Goal: Task Accomplishment & Management: Use online tool/utility

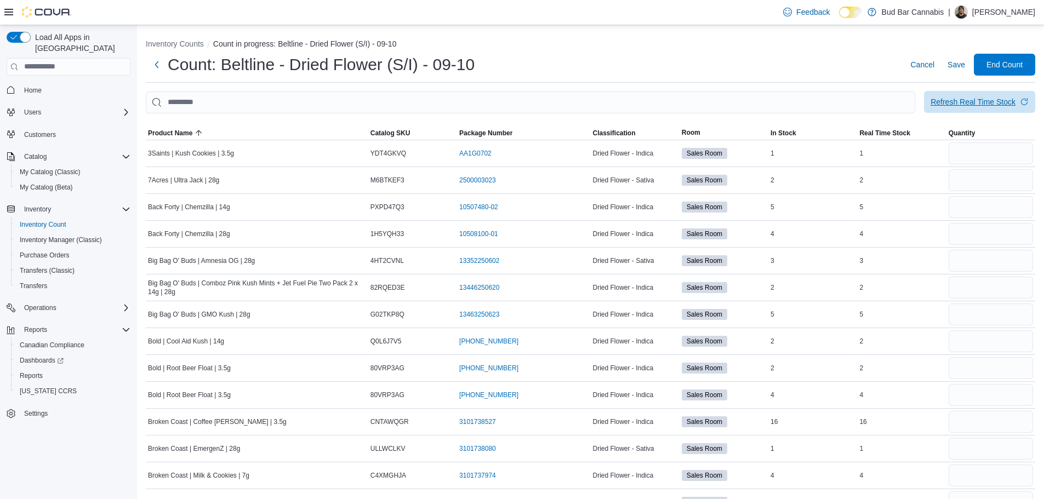
click at [1002, 98] on div "Refresh Real Time Stock" at bounding box center [973, 101] width 85 height 11
click at [976, 150] on input "number" at bounding box center [991, 153] width 84 height 22
type input "*"
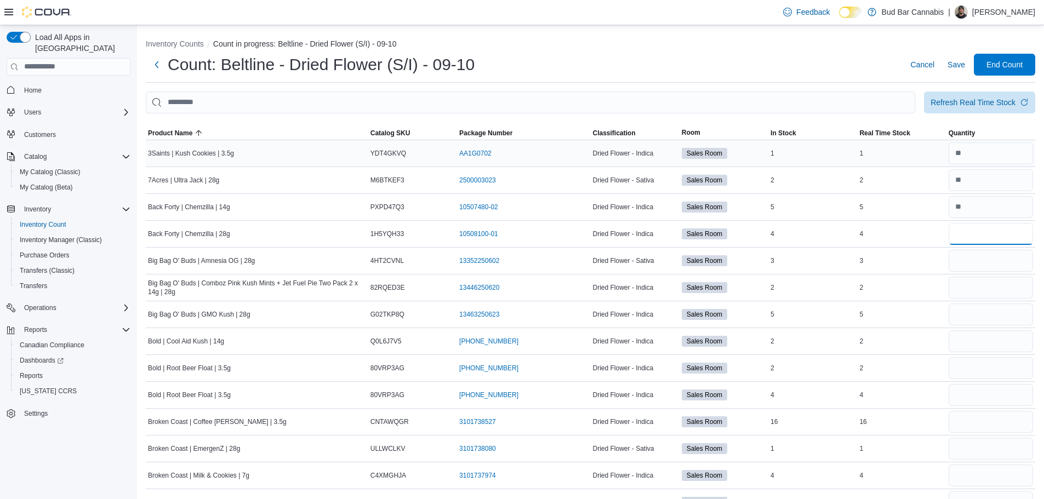
type input "*"
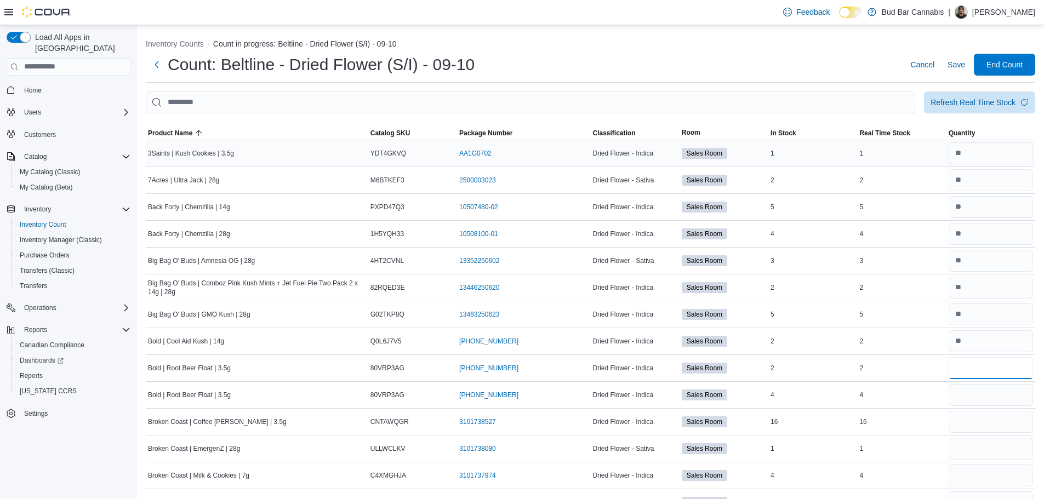
type input "*"
type input "**"
type input "*"
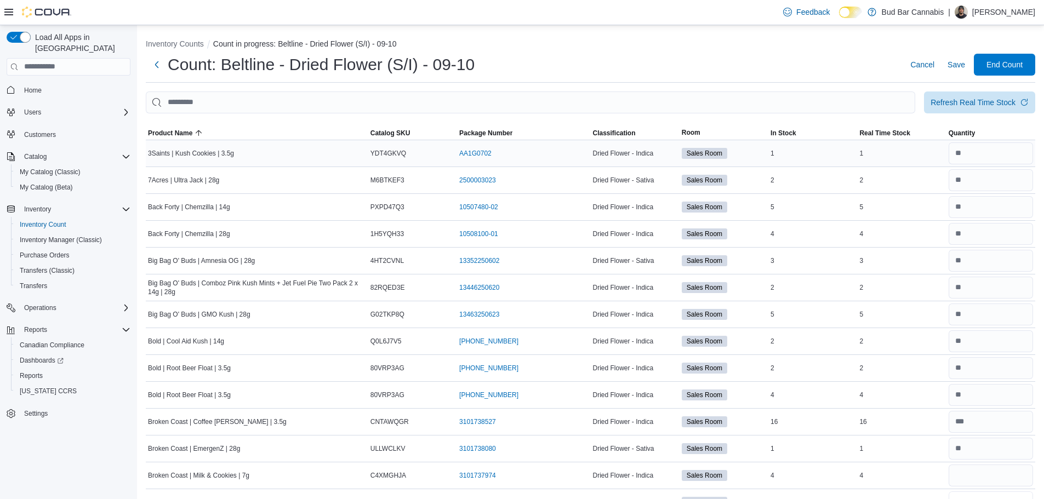
scroll to position [14, 0]
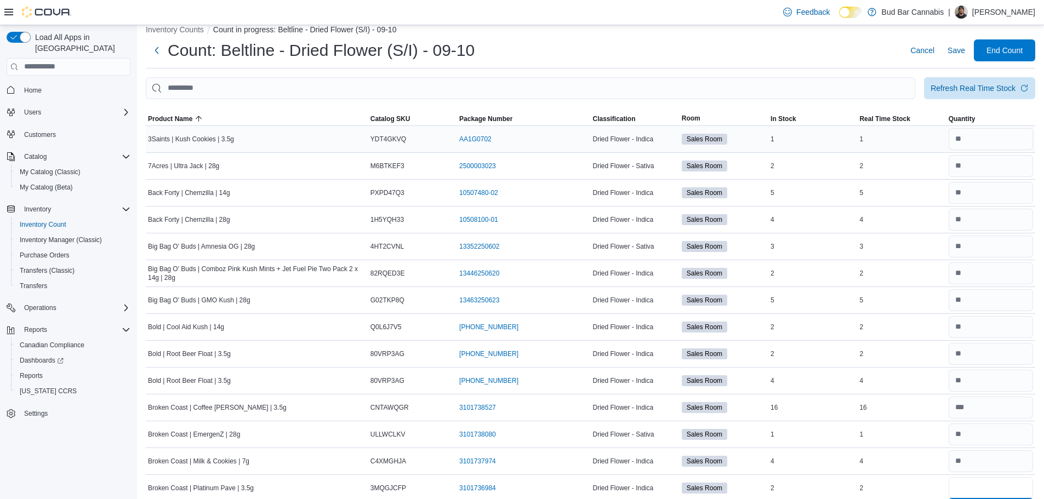
type input "*"
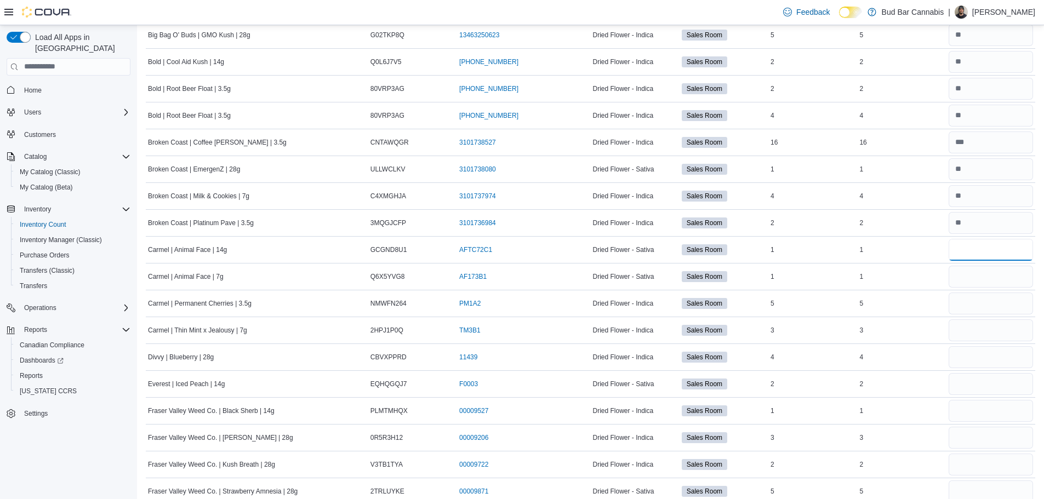
type input "*"
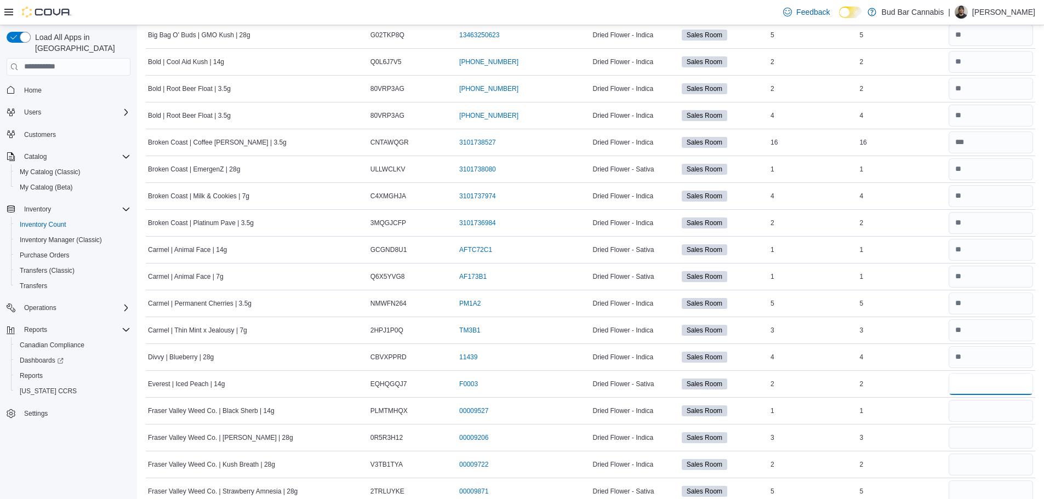
type input "*"
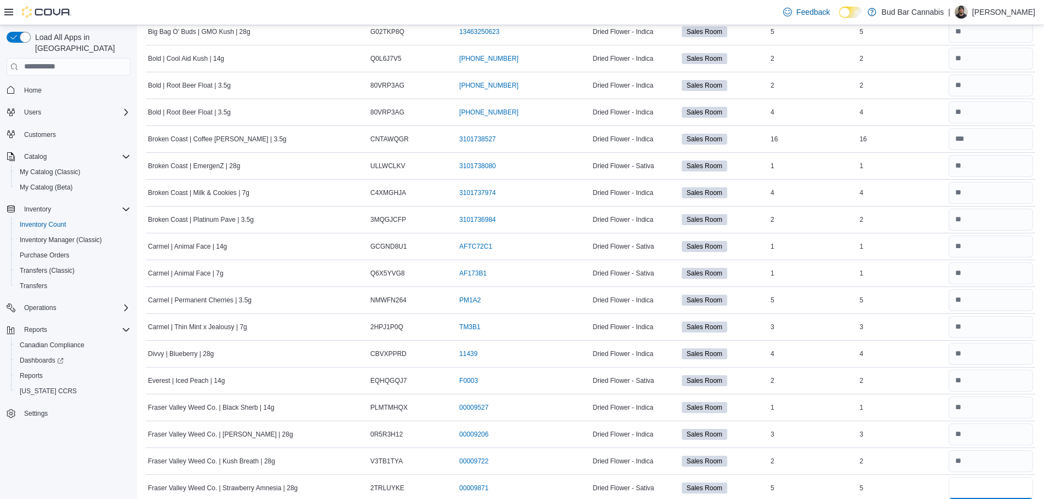
type input "*"
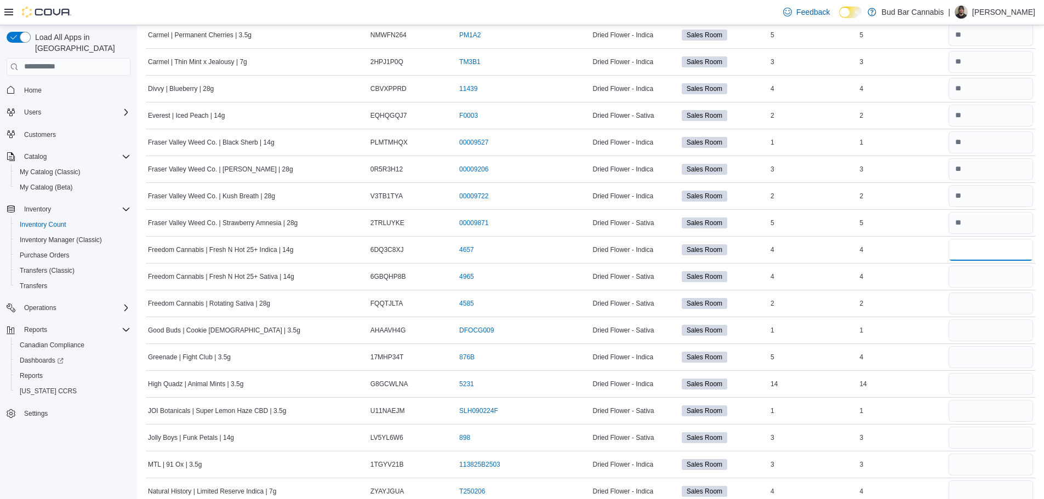
type input "*"
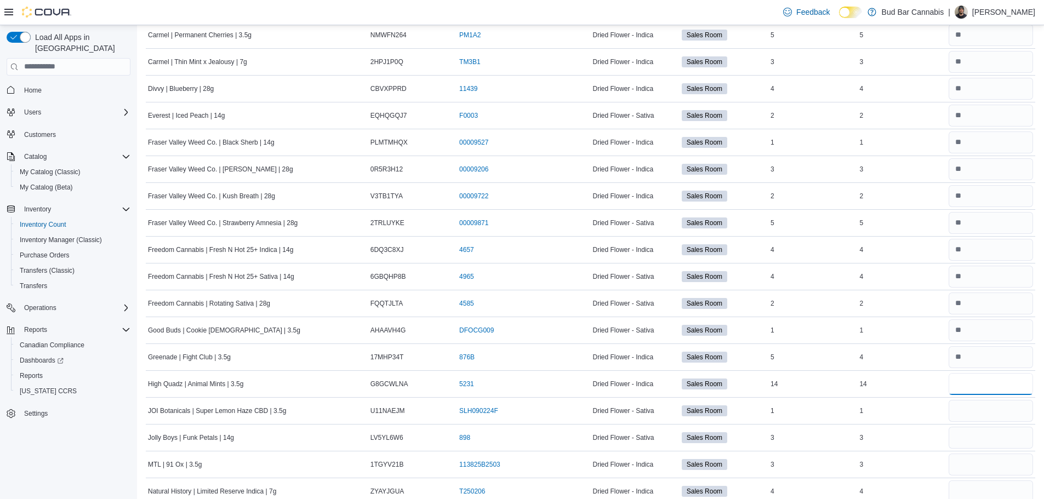
type input "**"
type input "*"
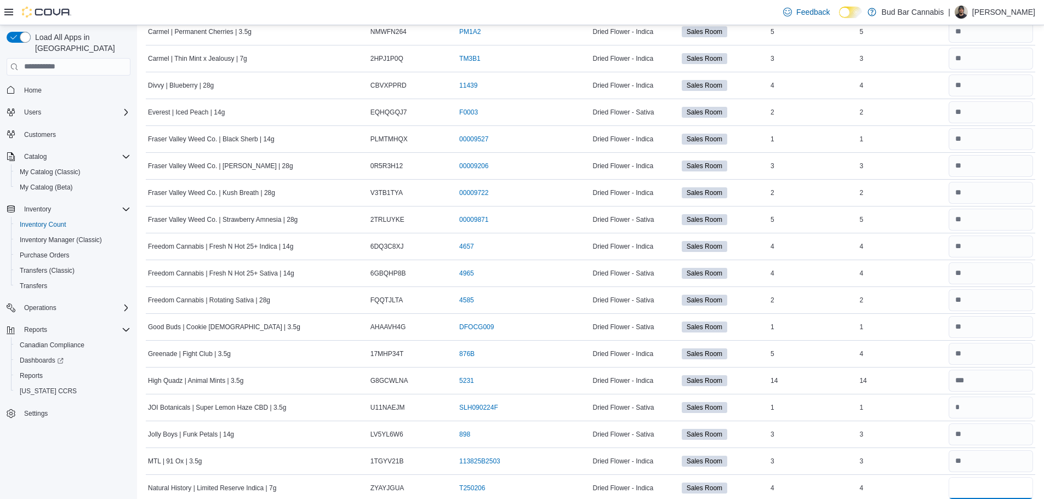
type input "*"
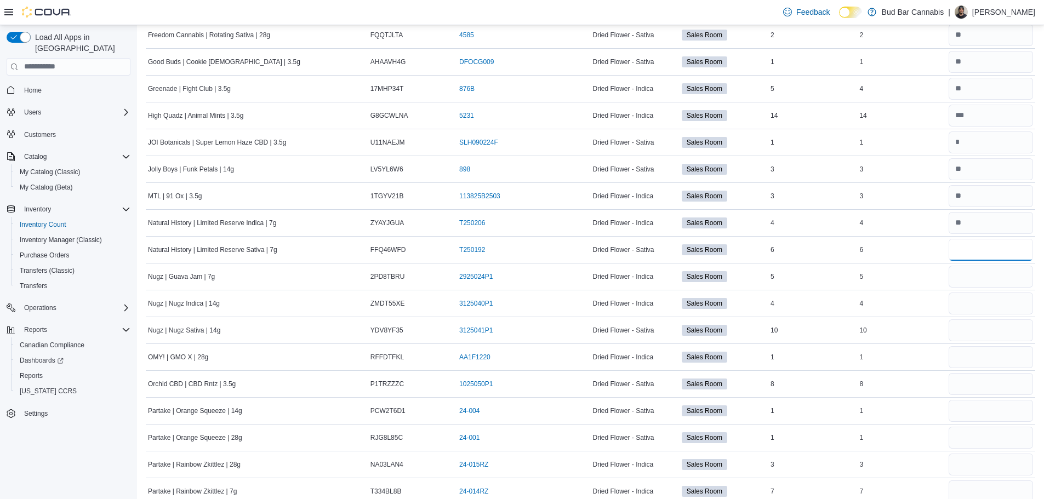
type input "*"
type input "**"
type input "*"
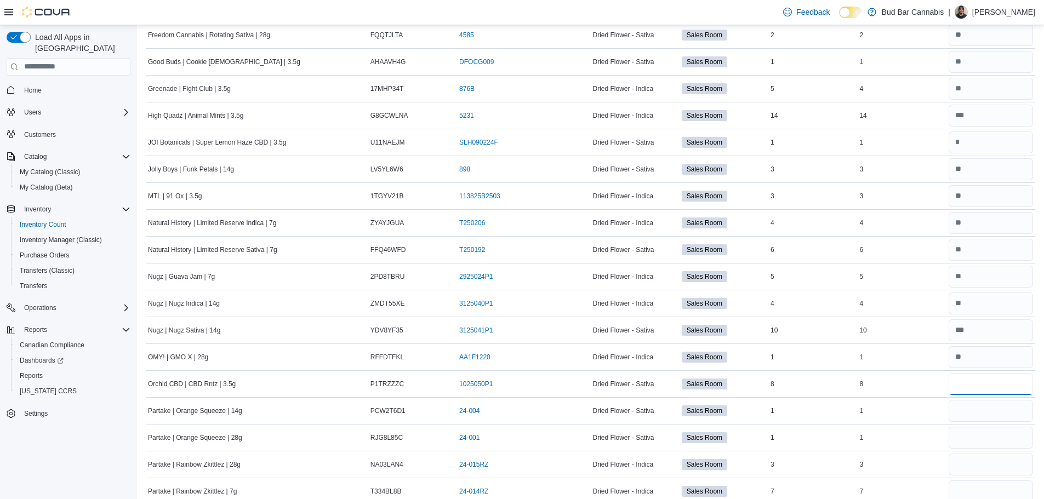
type input "*"
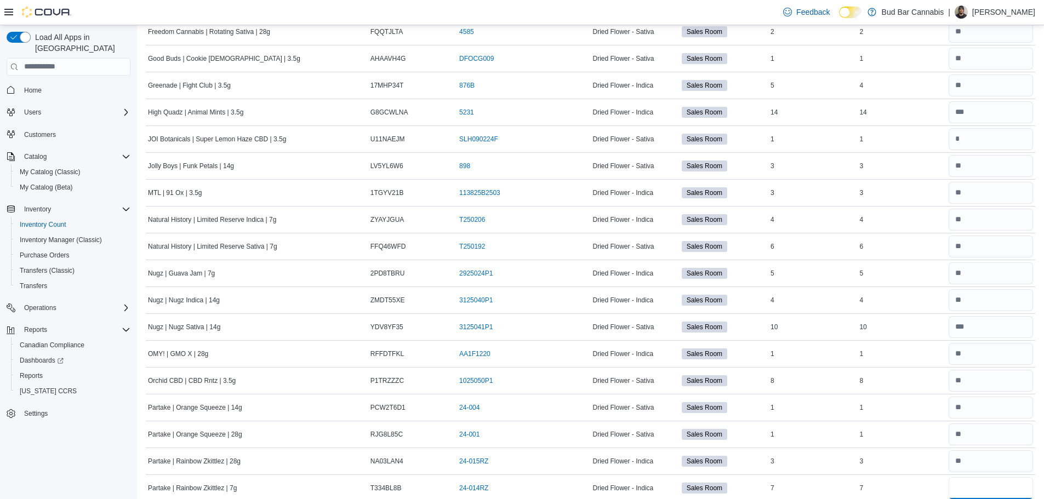
type input "*"
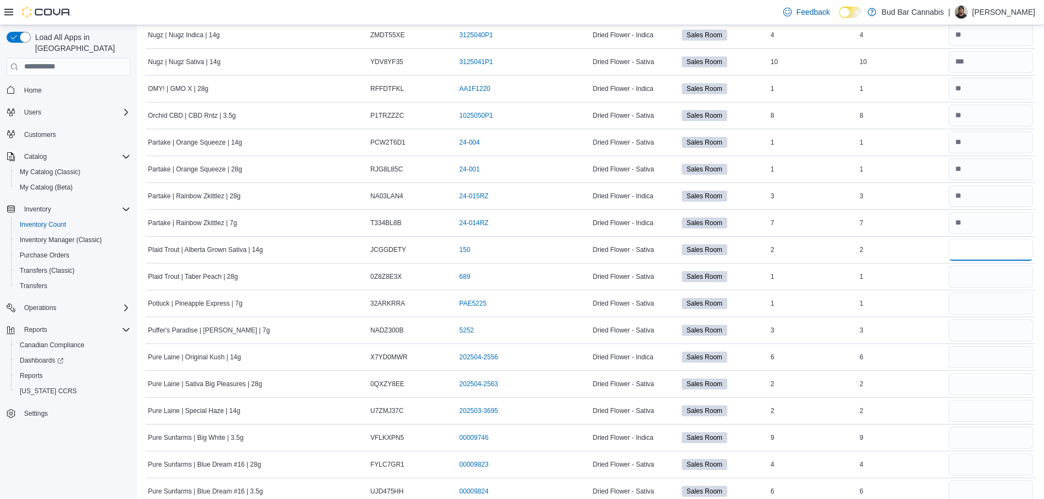
type input "*"
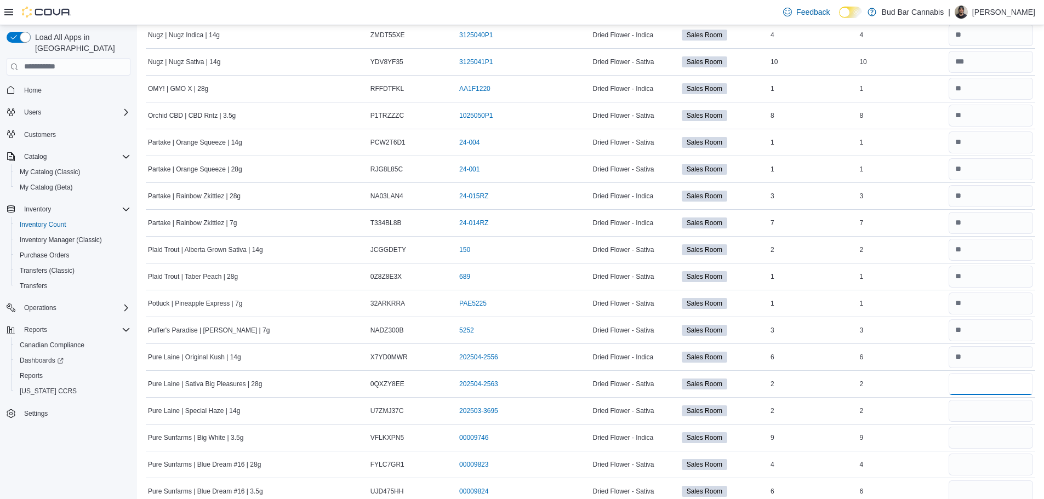
type input "*"
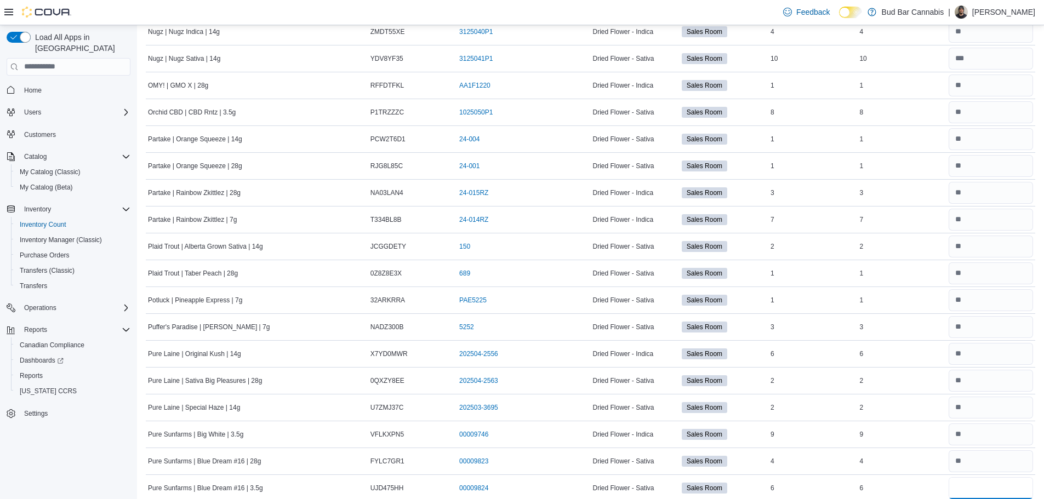
type input "*"
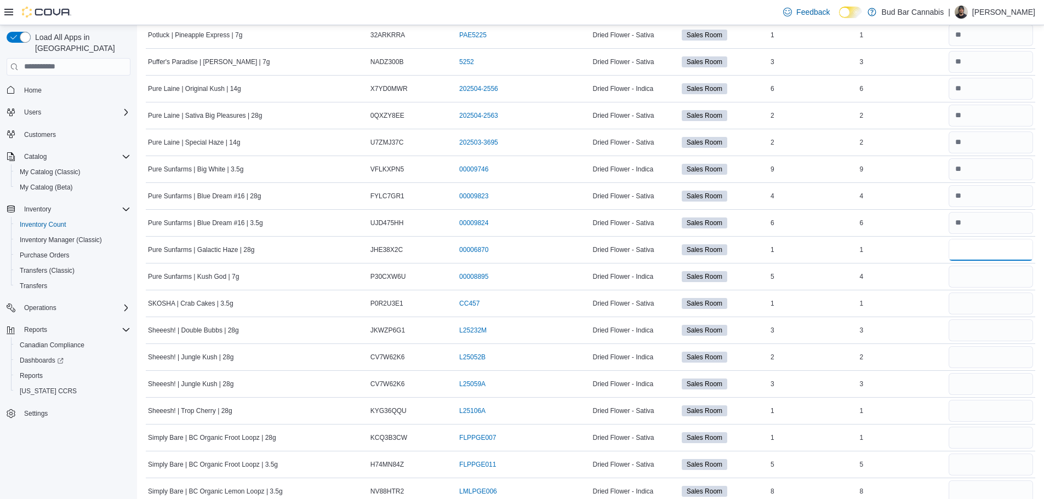
type input "*"
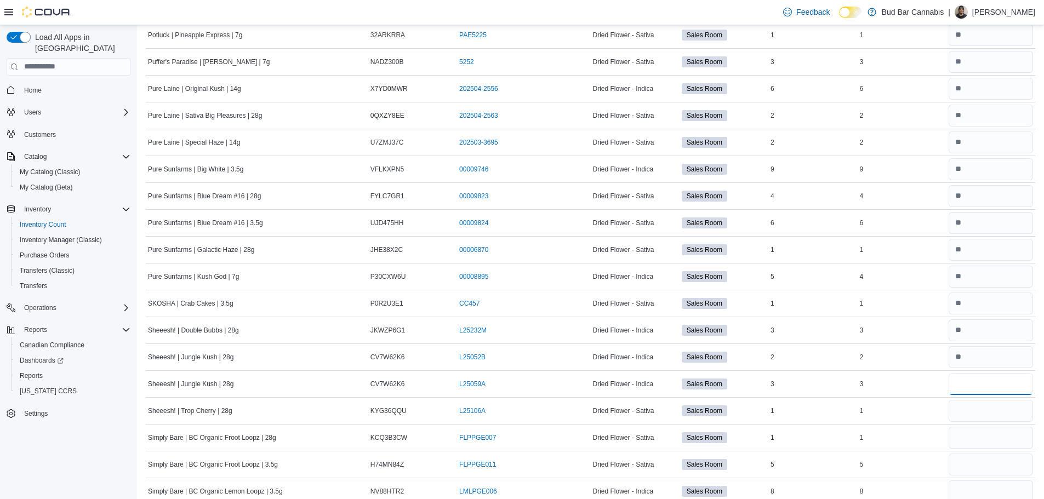
type input "*"
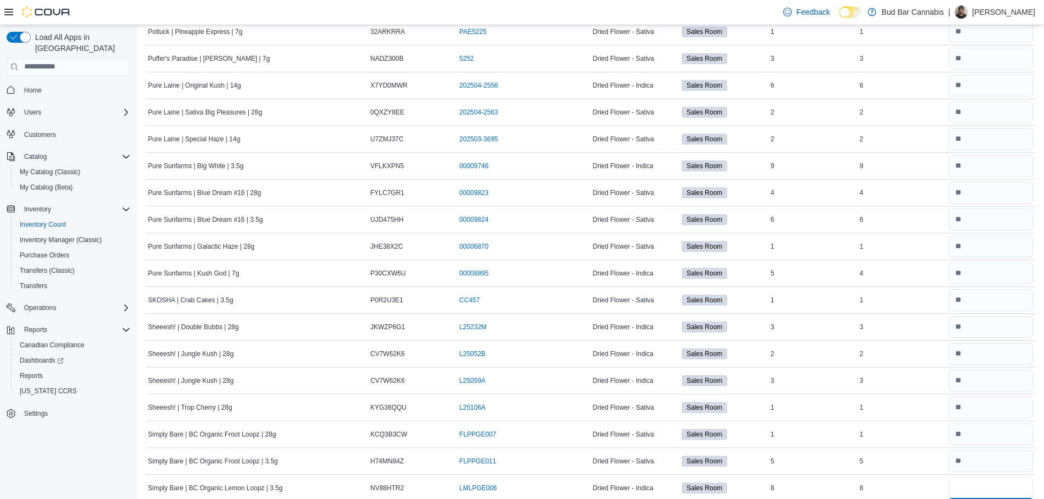
type input "*"
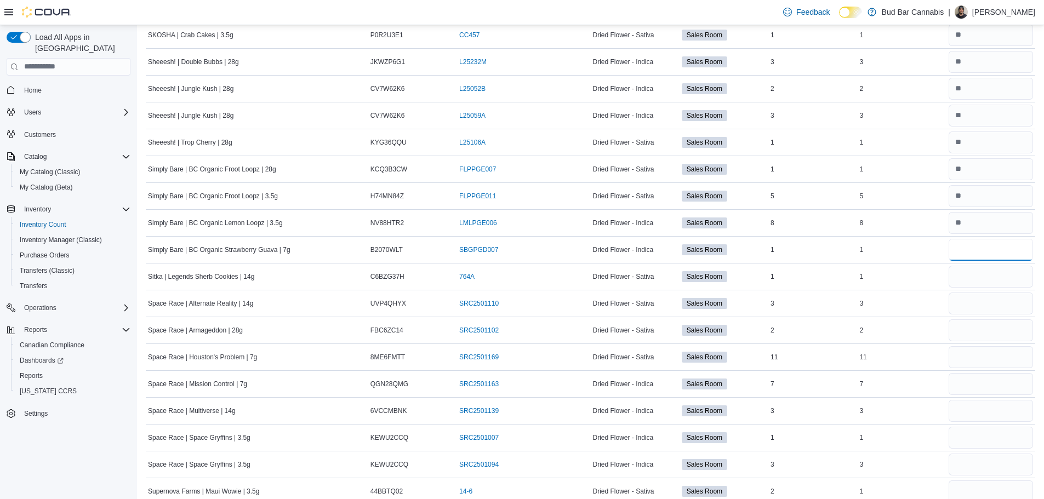
type input "*"
type input "**"
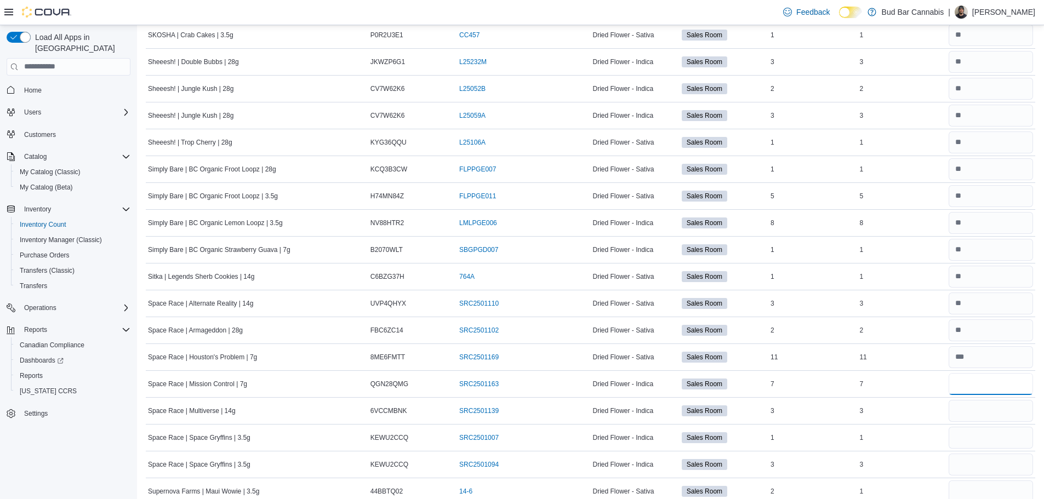
type input "*"
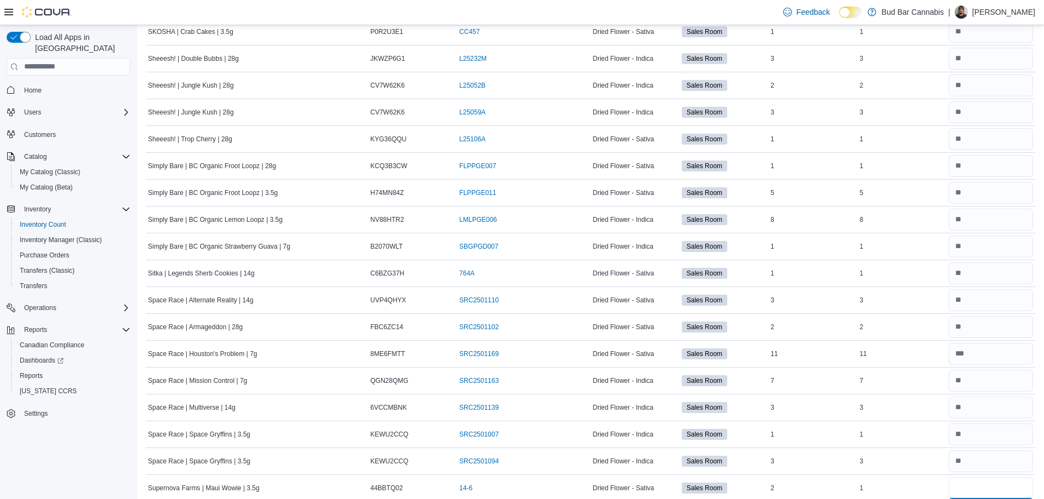
type input "*"
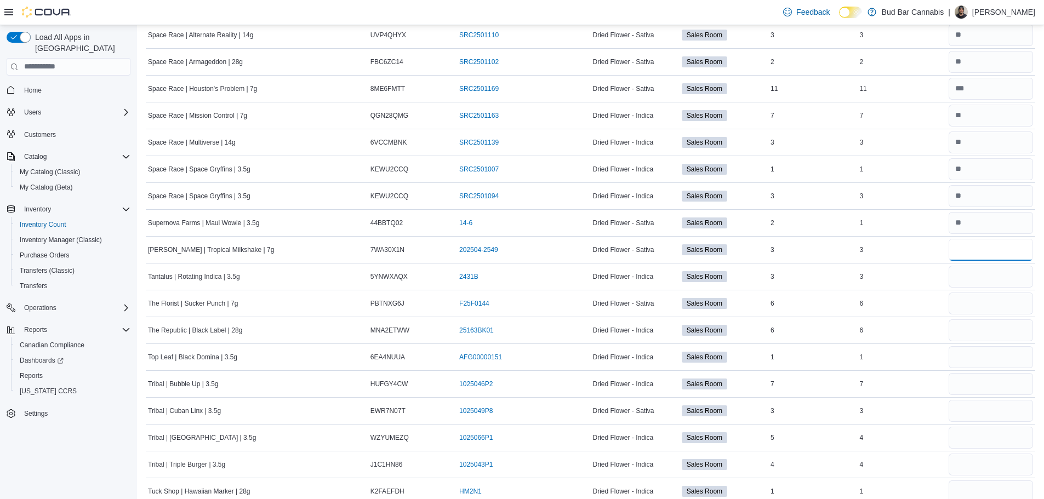
type input "*"
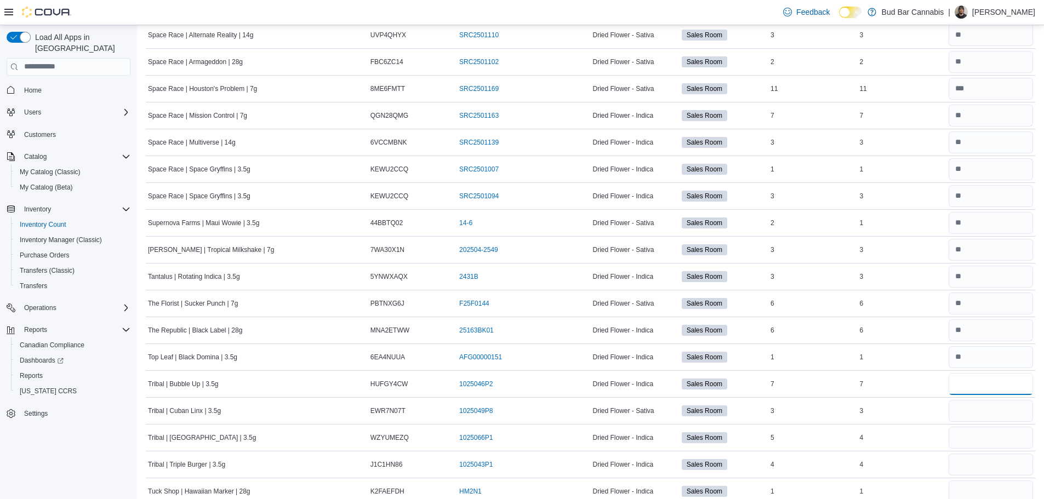
type input "*"
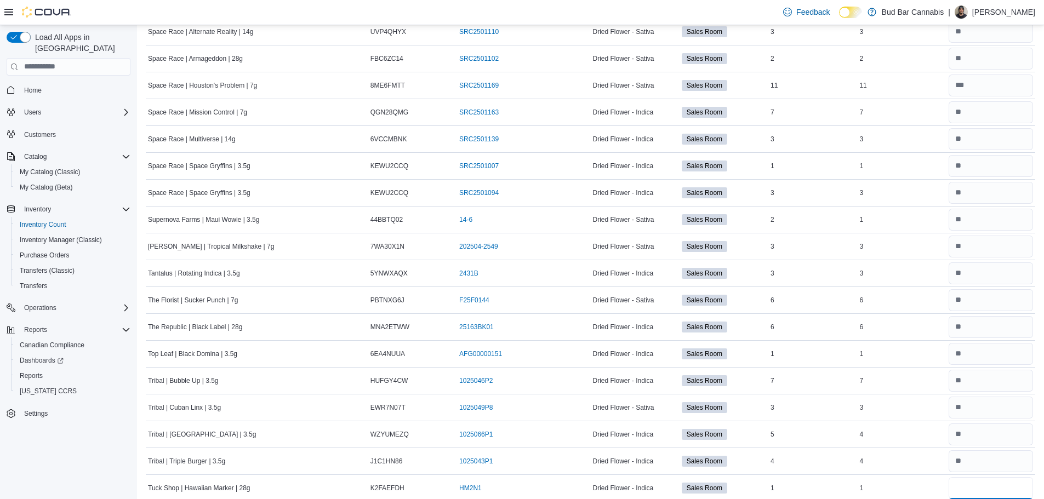
type input "*"
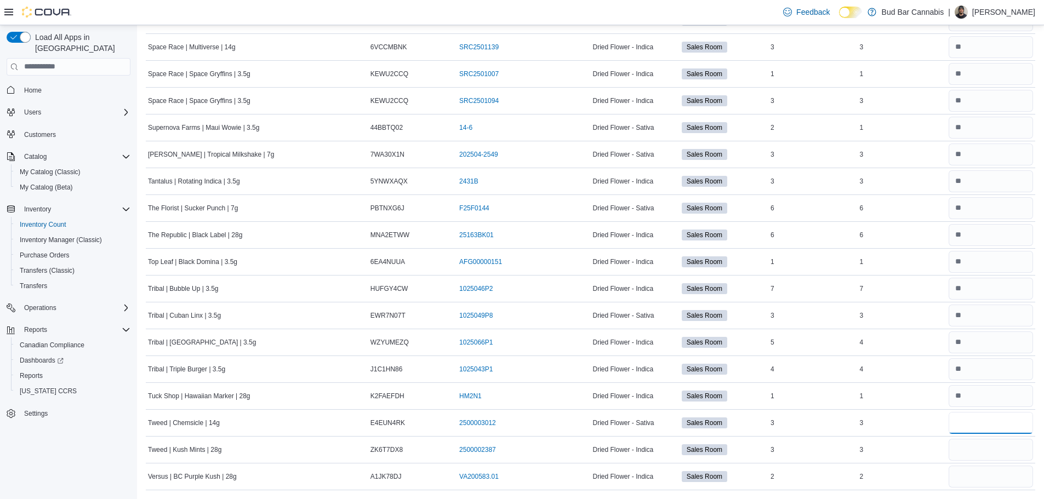
type input "*"
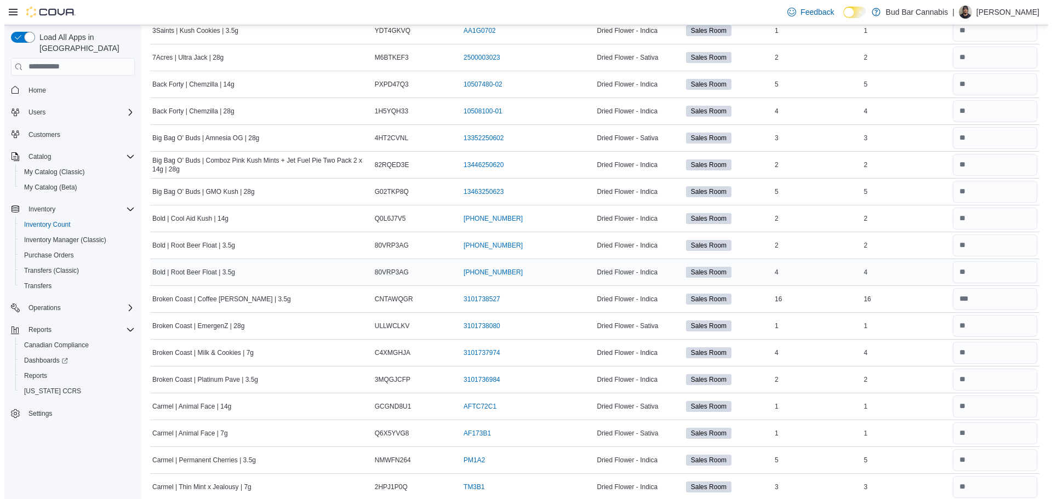
scroll to position [0, 0]
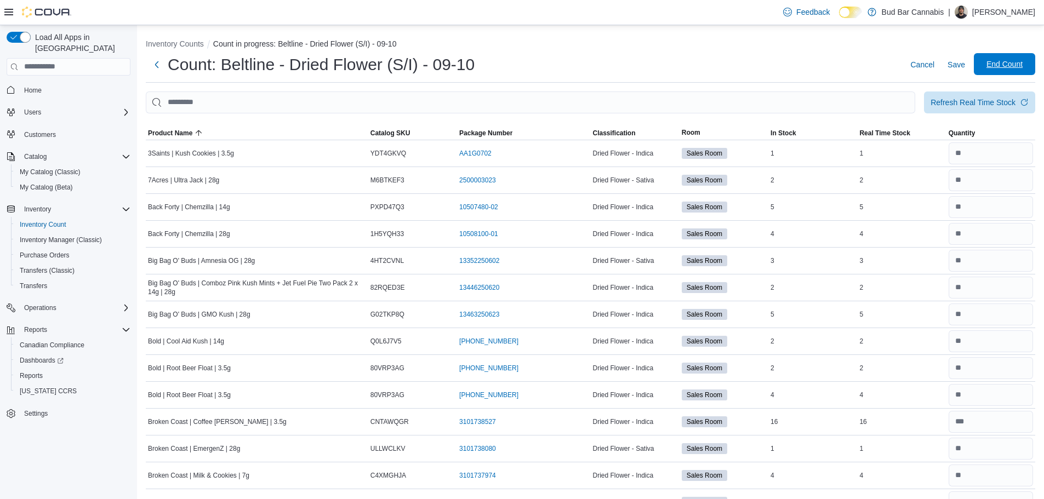
type input "*"
click at [1013, 65] on span "End Count" at bounding box center [1004, 64] width 36 height 11
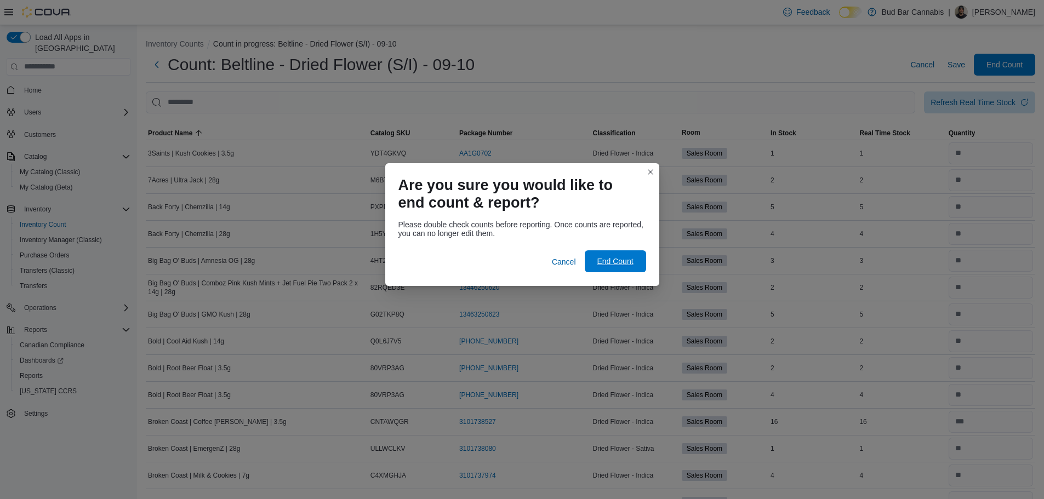
click at [624, 260] on span "End Count" at bounding box center [615, 261] width 36 height 11
